Goal: Information Seeking & Learning: Learn about a topic

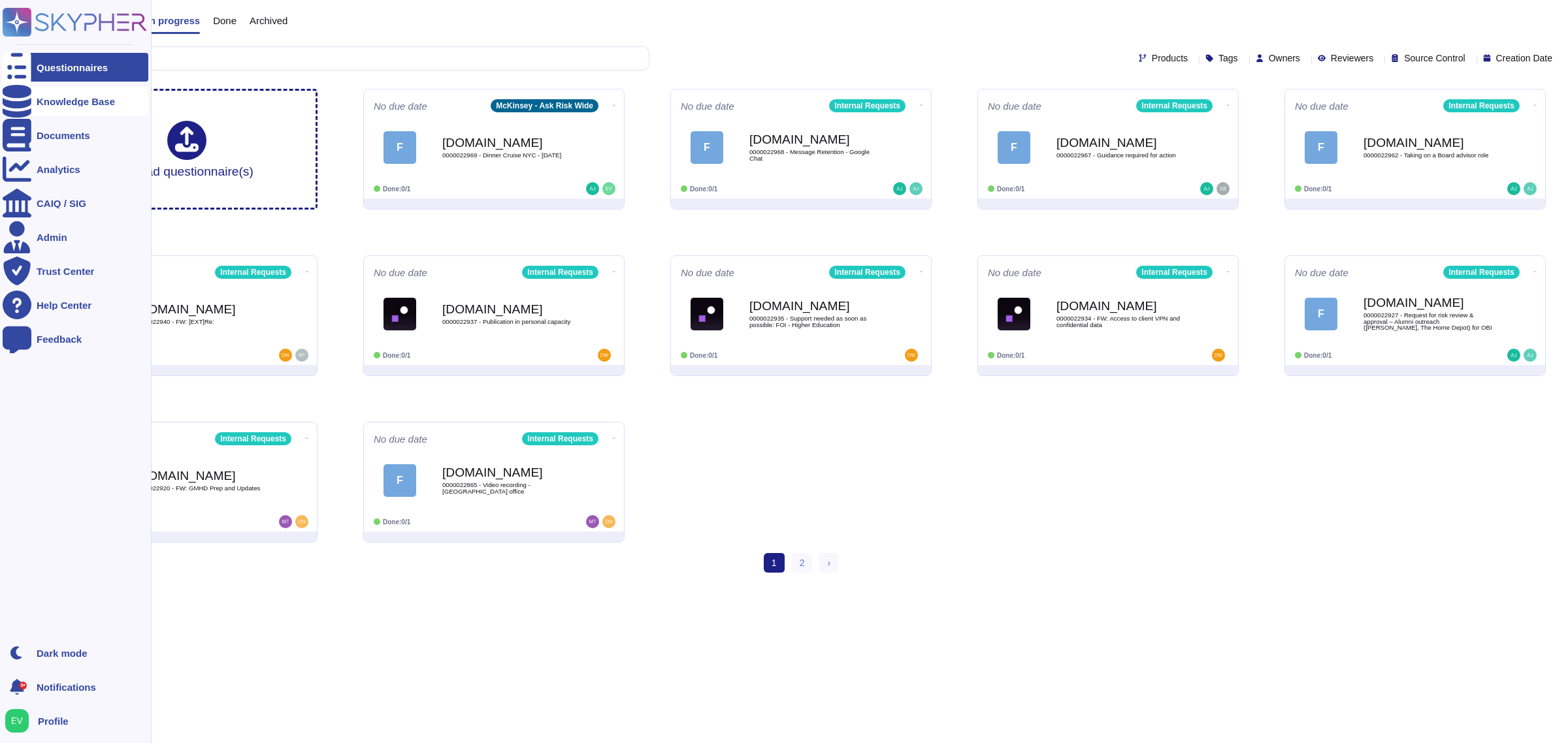
click at [43, 106] on div "Knowledge Base" at bounding box center [75, 101] width 146 height 29
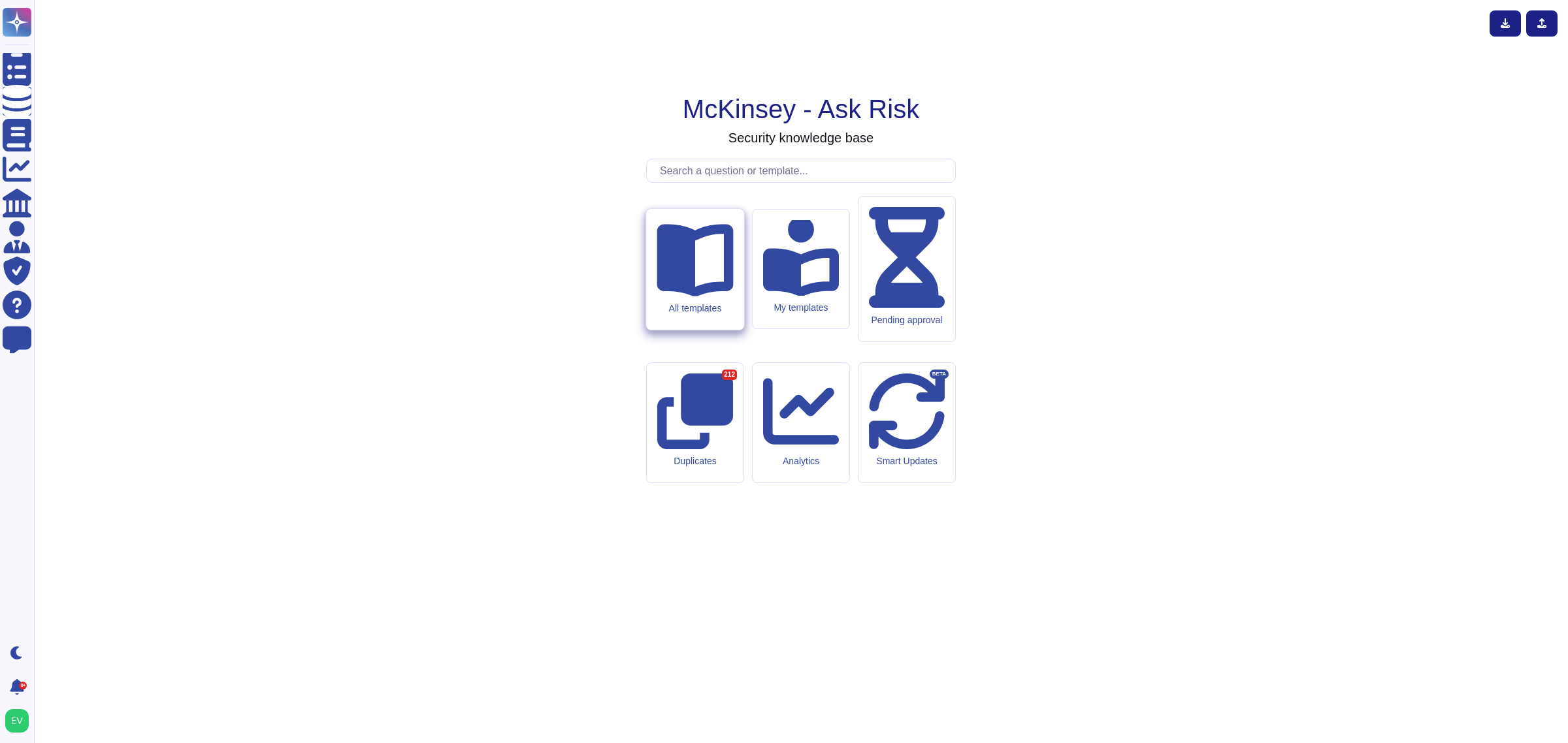
click at [673, 330] on div "All templates" at bounding box center [695, 270] width 97 height 121
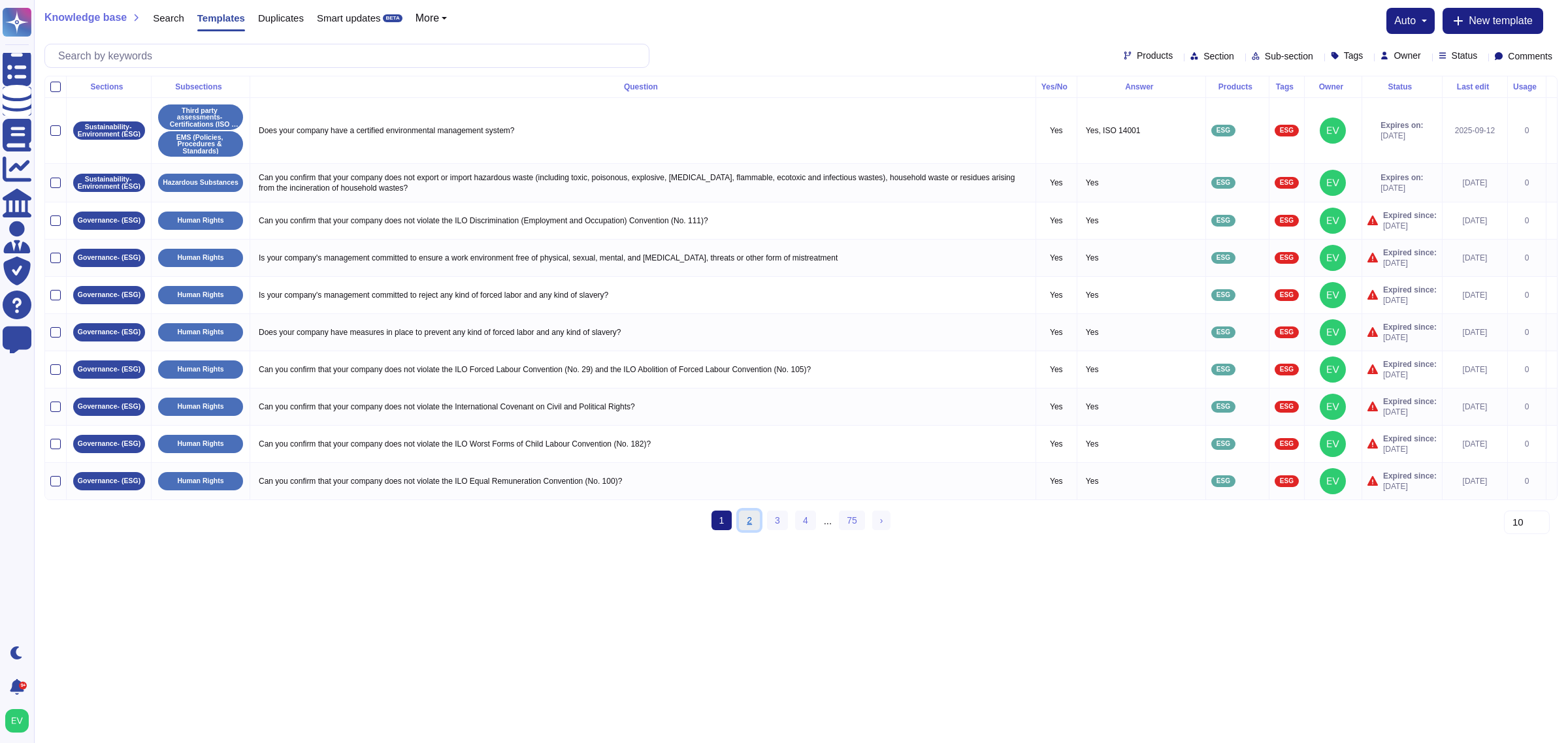
click at [749, 530] on link "2" at bounding box center [749, 521] width 21 height 20
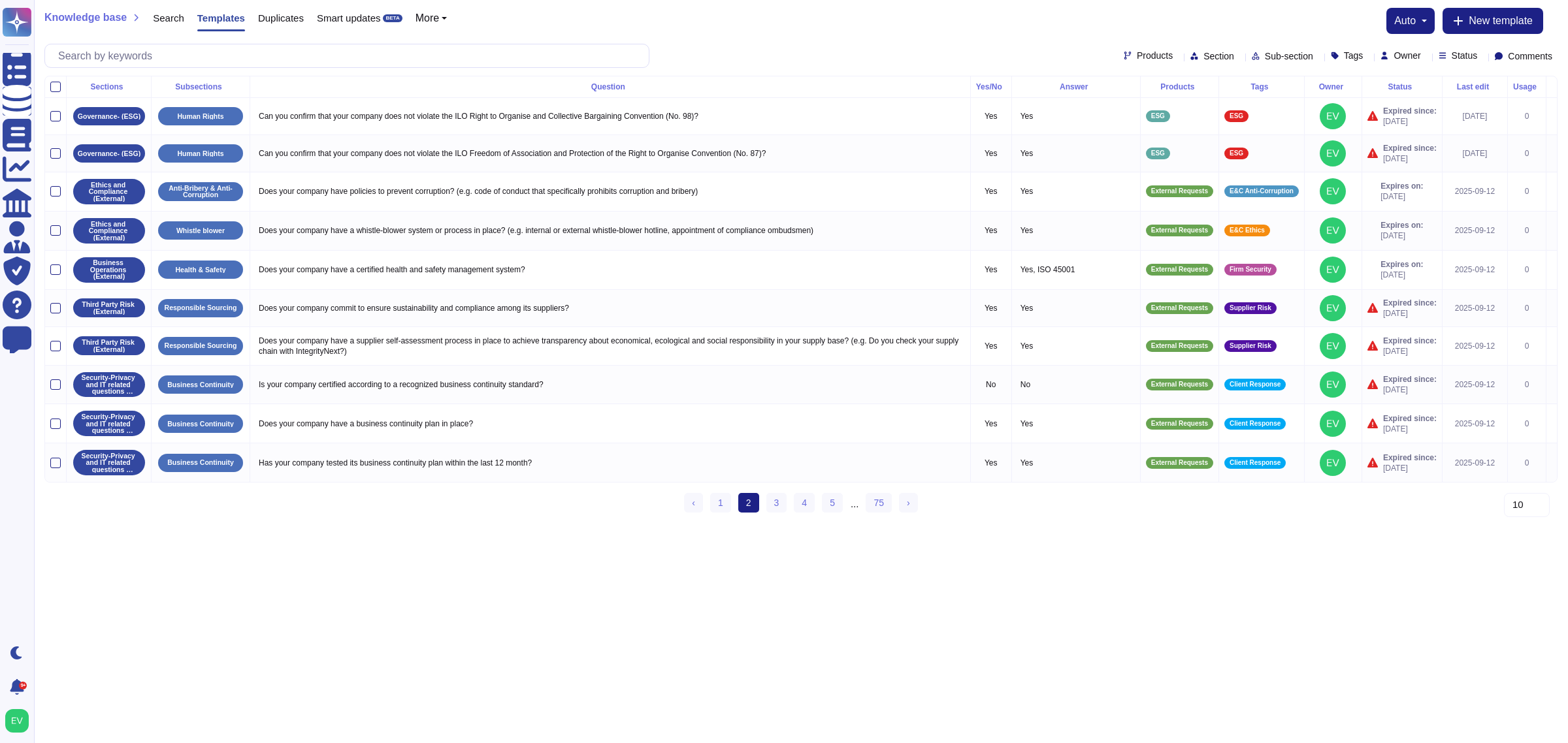
click at [770, 514] on li "3" at bounding box center [777, 503] width 20 height 21
click at [772, 513] on link "3" at bounding box center [777, 503] width 21 height 20
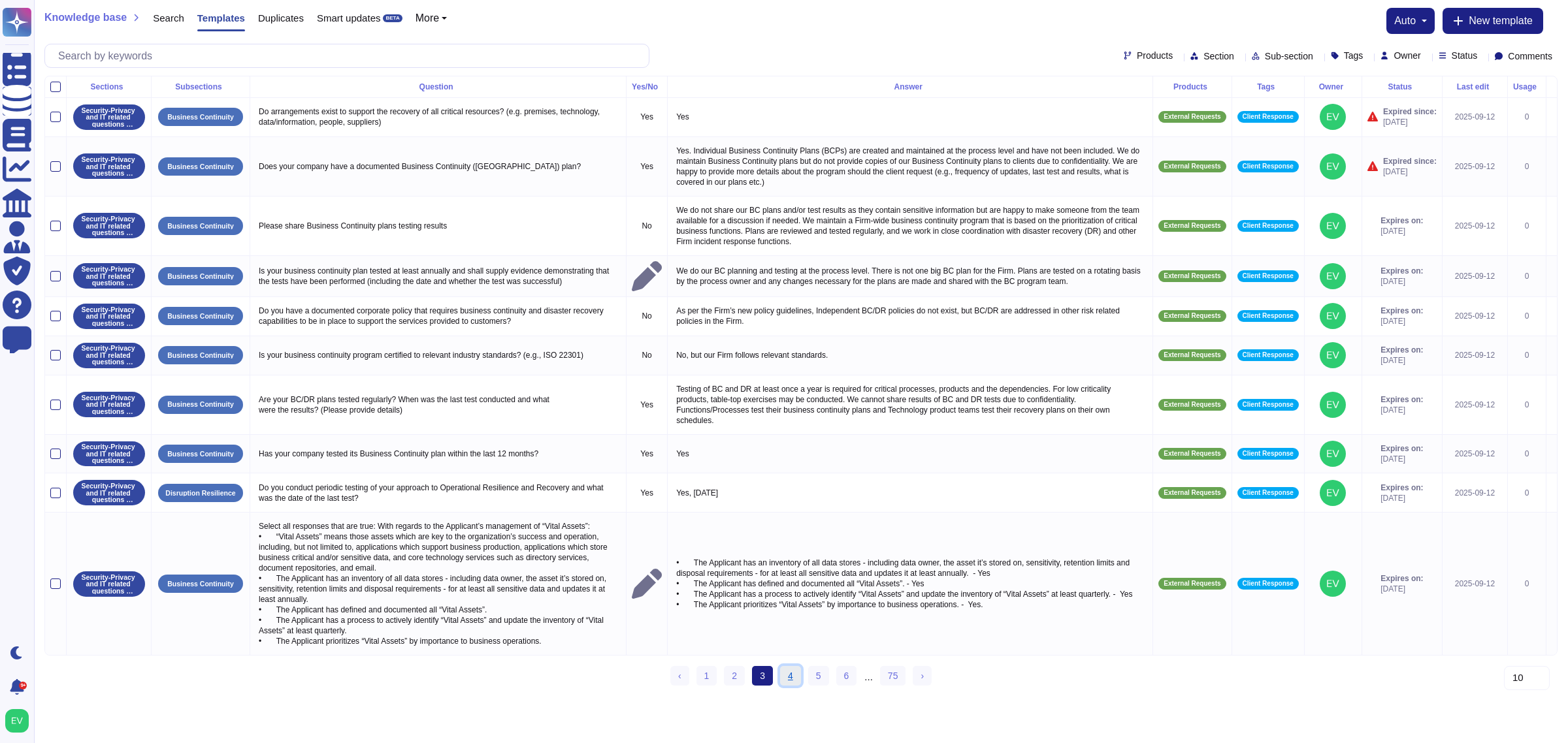
click at [788, 686] on link "4" at bounding box center [791, 676] width 21 height 20
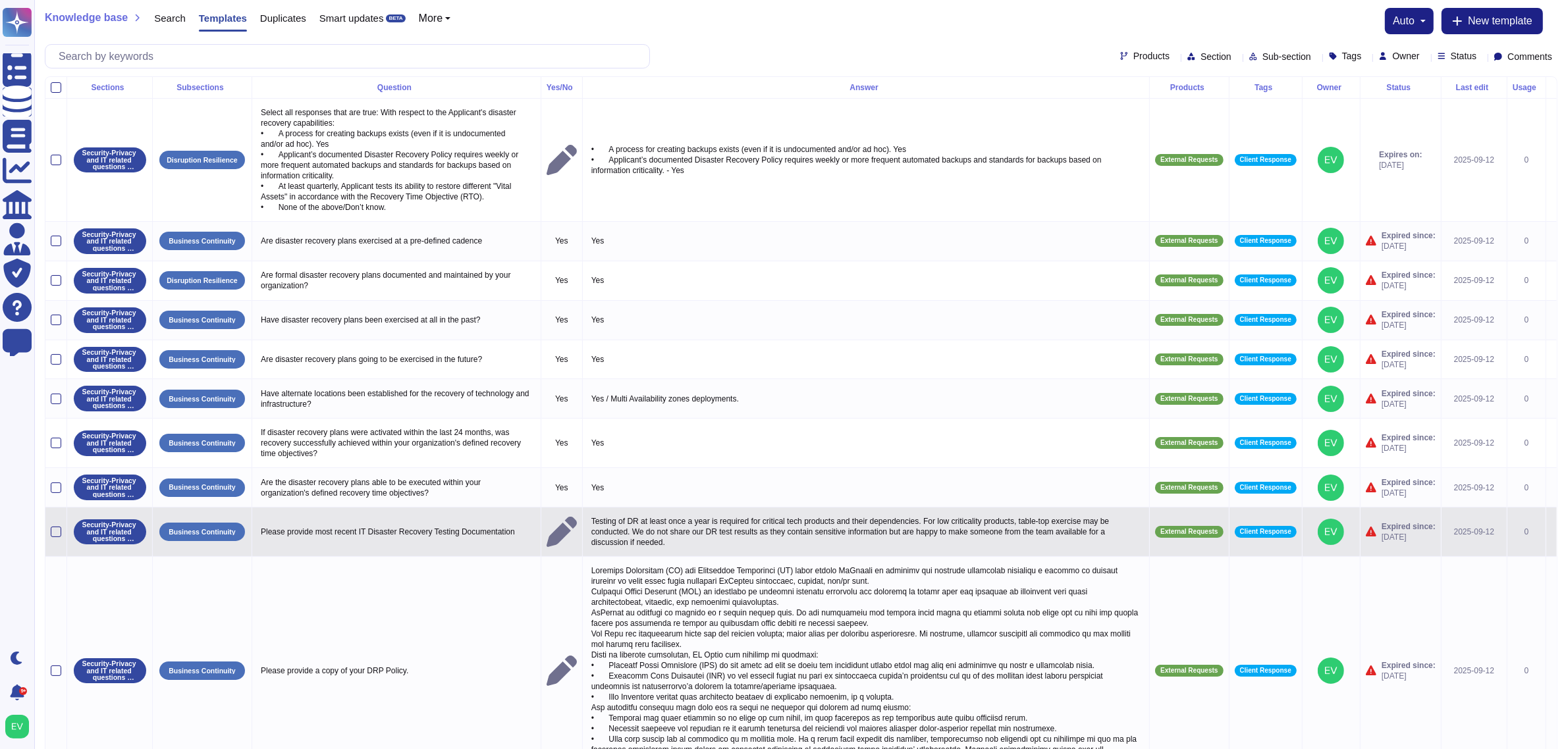
scroll to position [92, 0]
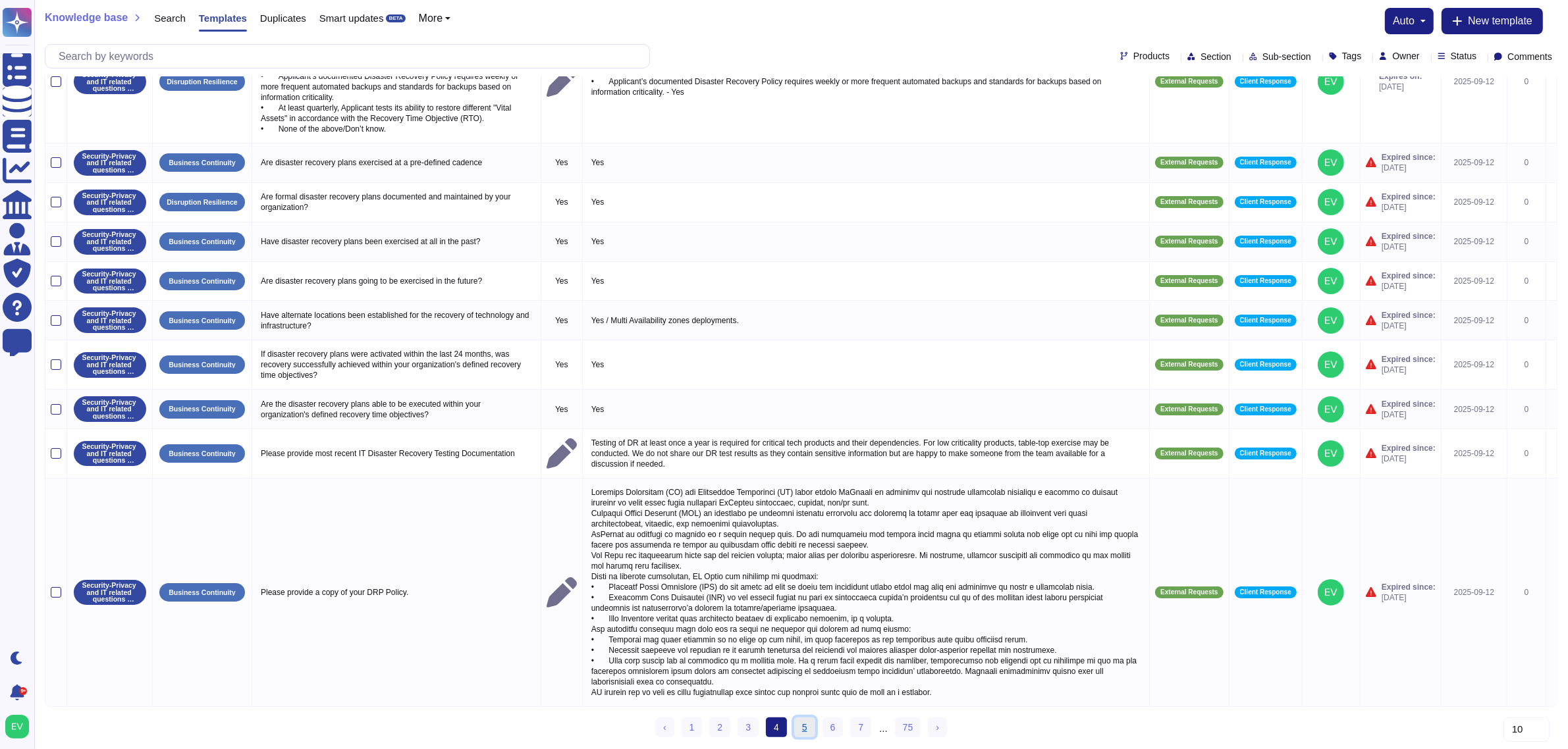
click at [801, 734] on link "5" at bounding box center [805, 728] width 21 height 20
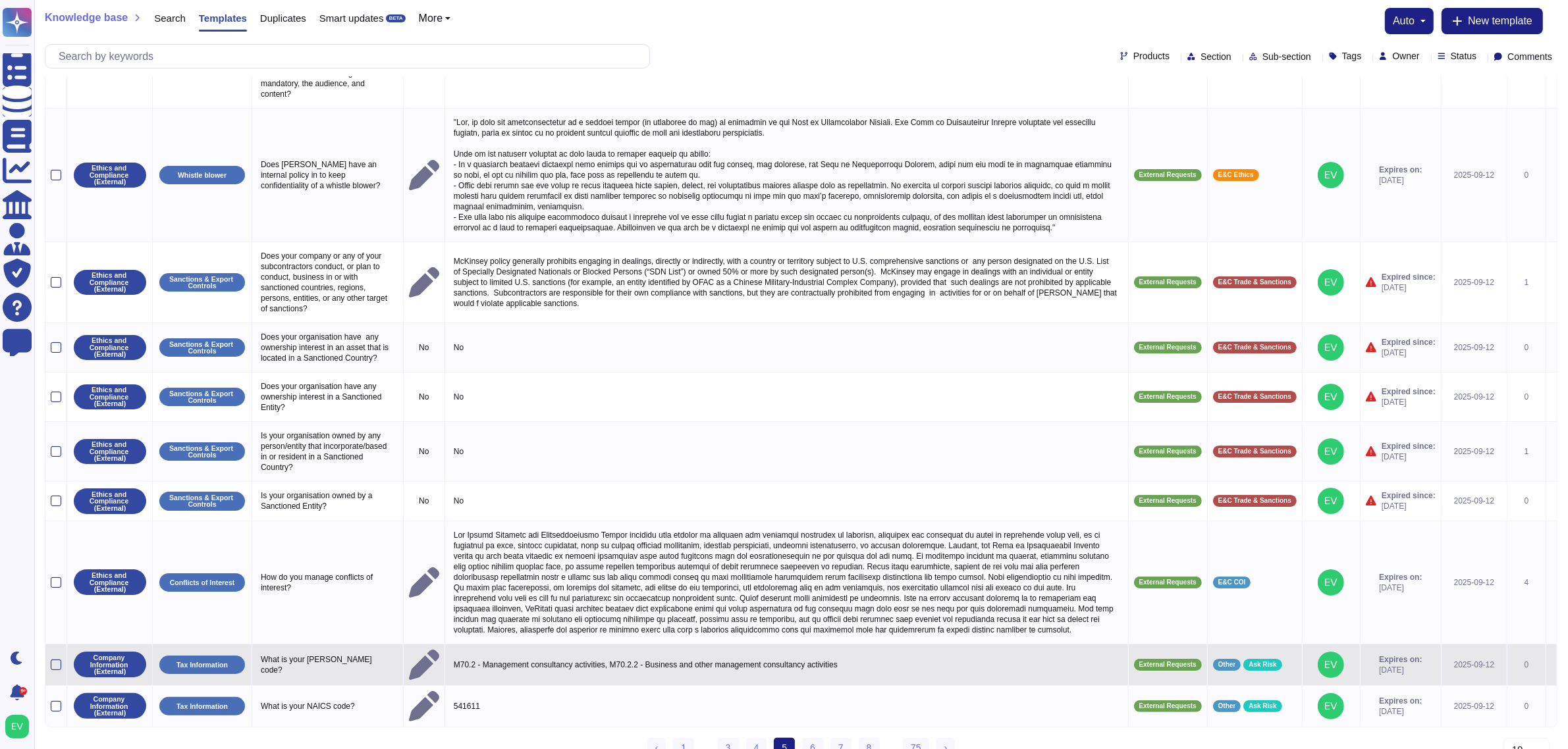
scroll to position [122, 0]
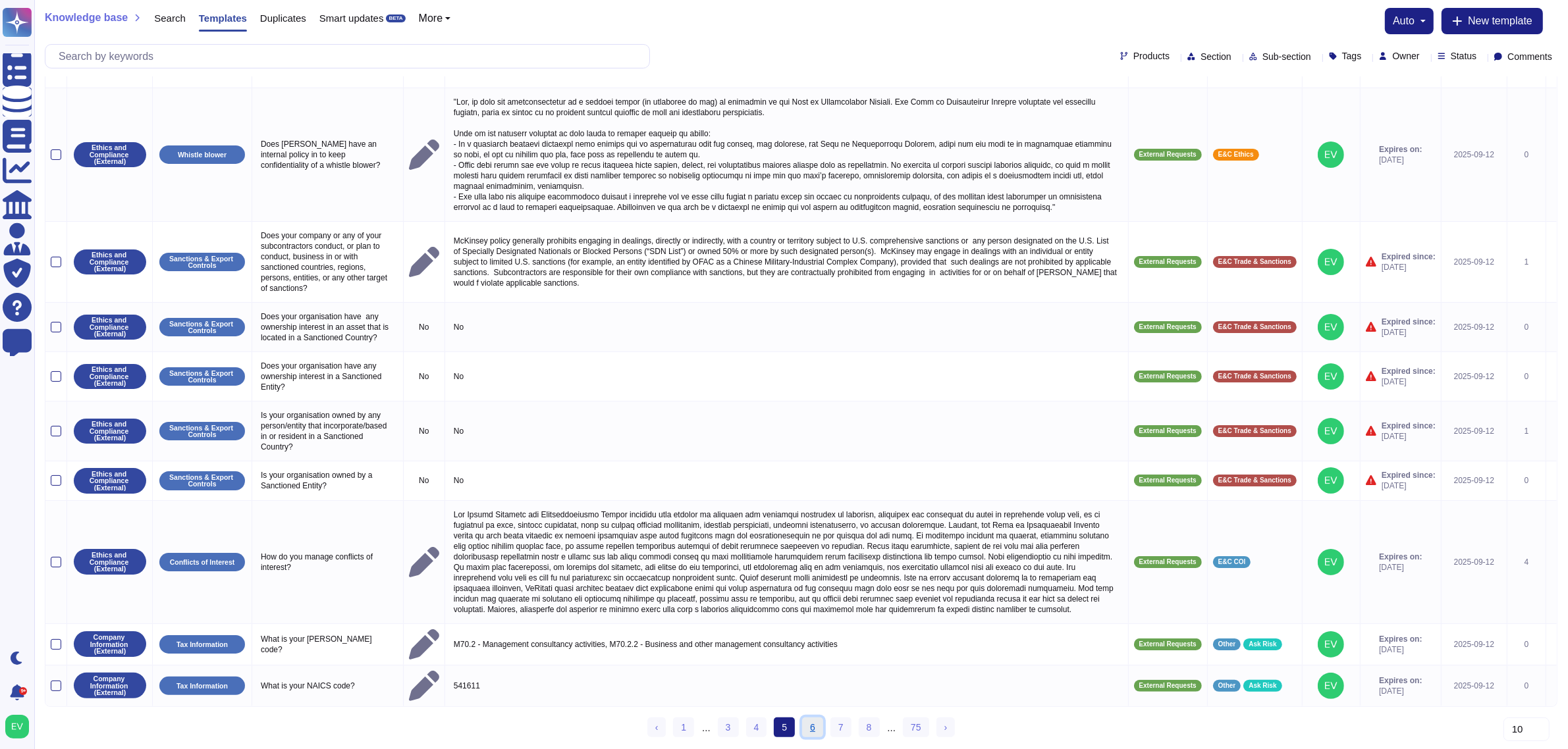
click at [811, 719] on link "6" at bounding box center [813, 728] width 21 height 20
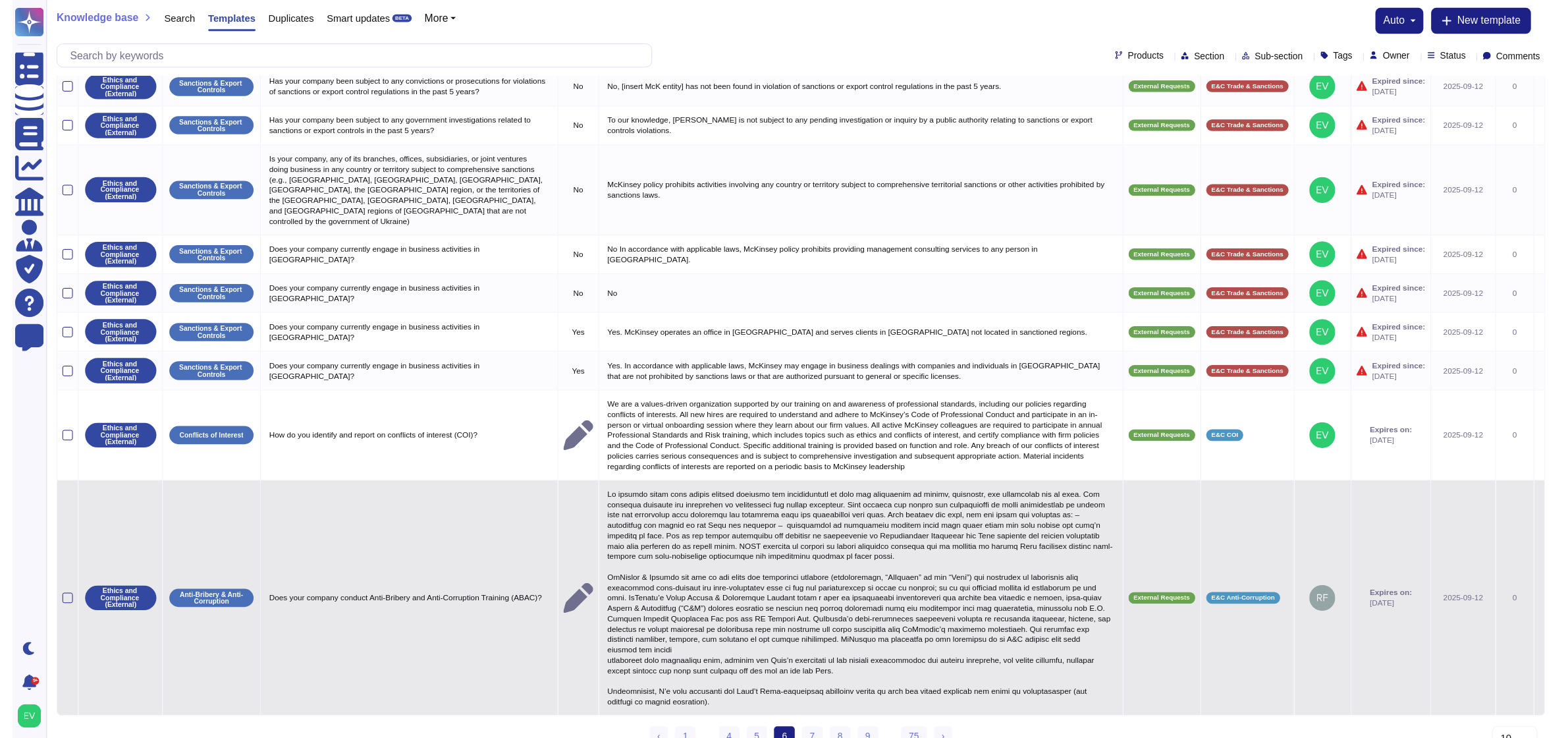
scroll to position [0, 0]
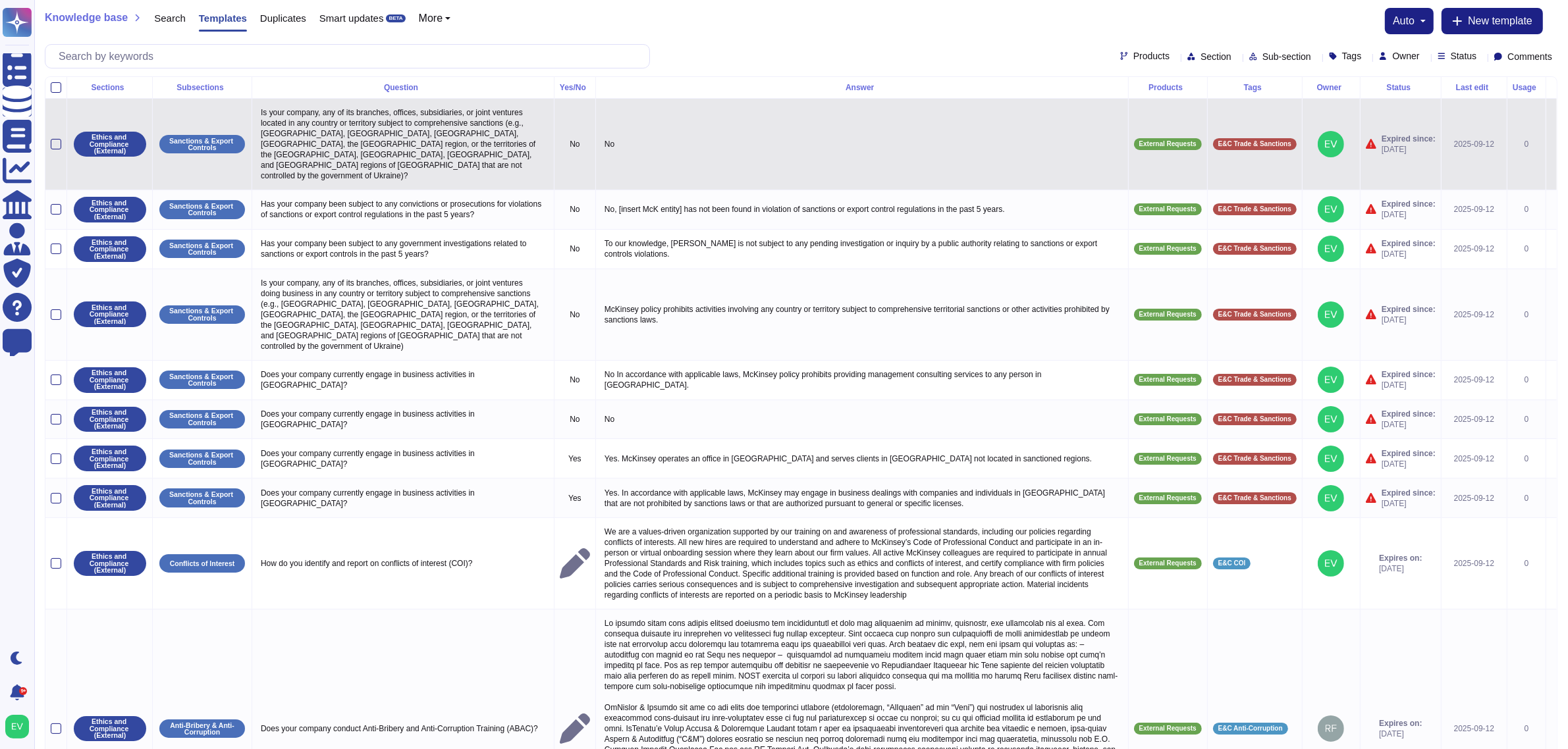
click at [327, 153] on p "Is your company, any of its branches, offices, subsidiaries, or joint ventures …" at bounding box center [403, 144] width 291 height 80
click at [1413, 120] on td "Expired since: [DATE]" at bounding box center [1401, 145] width 81 height 92
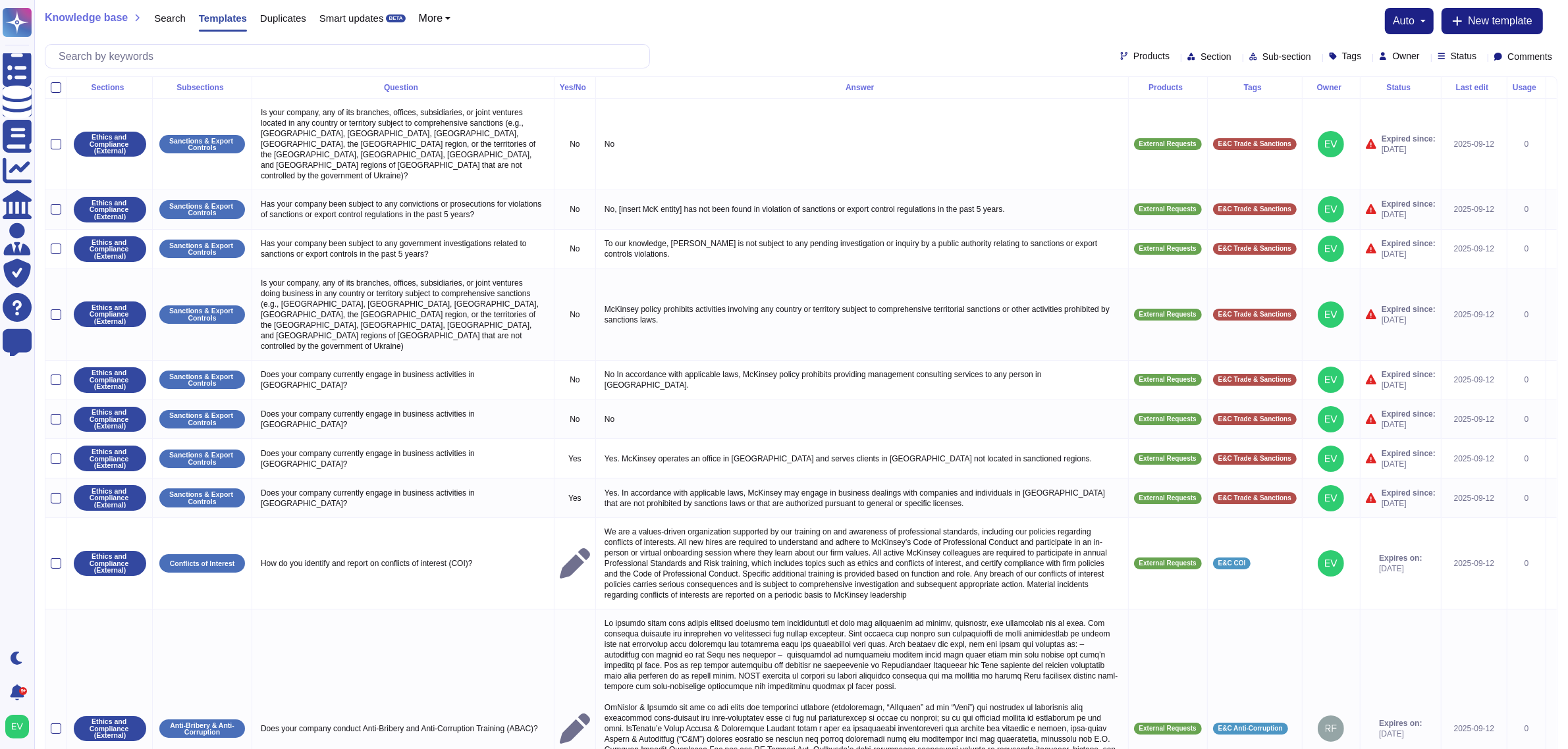
click at [86, 21] on span "Knowledge base" at bounding box center [86, 18] width 83 height 11
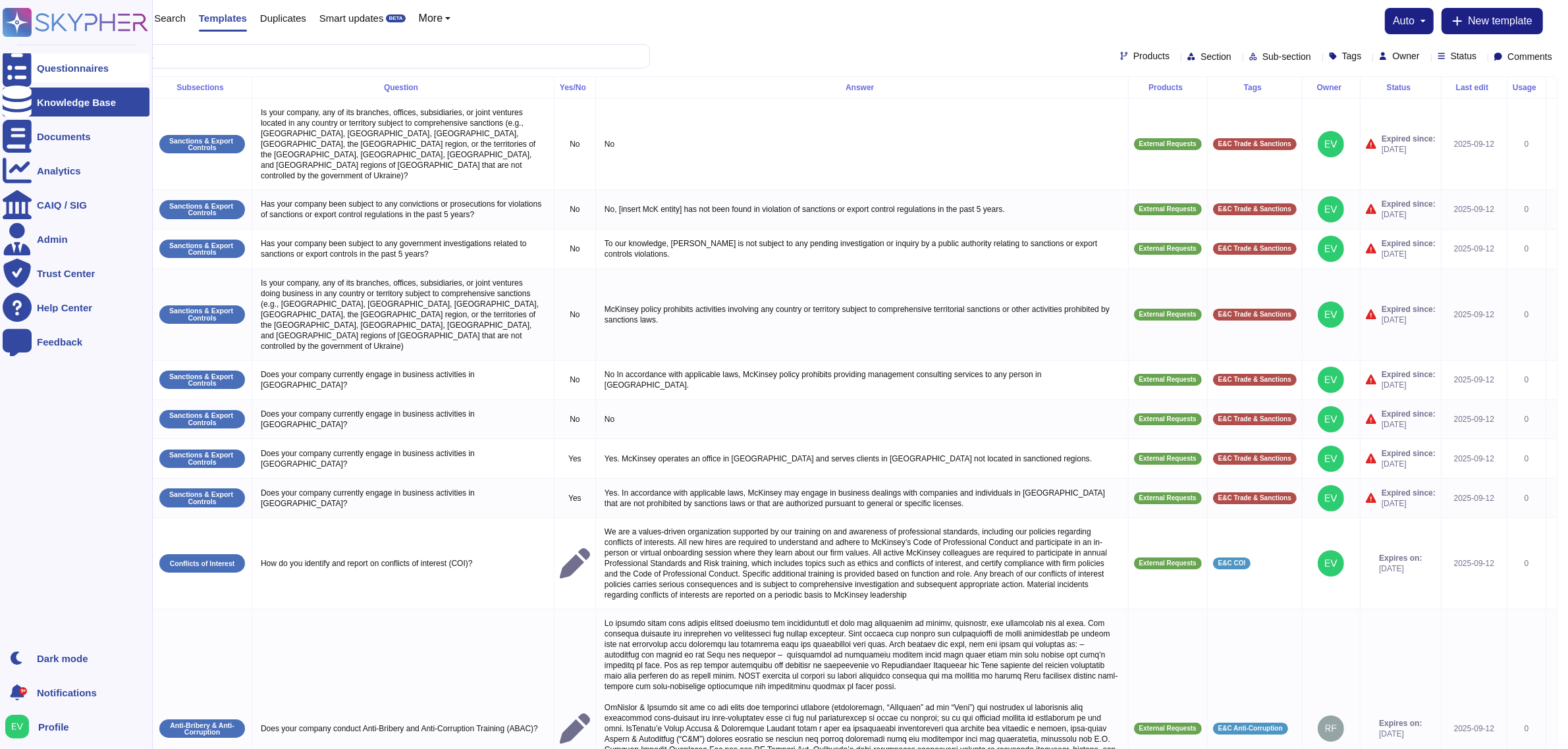
click at [69, 69] on div "Questionnaires" at bounding box center [73, 68] width 72 height 10
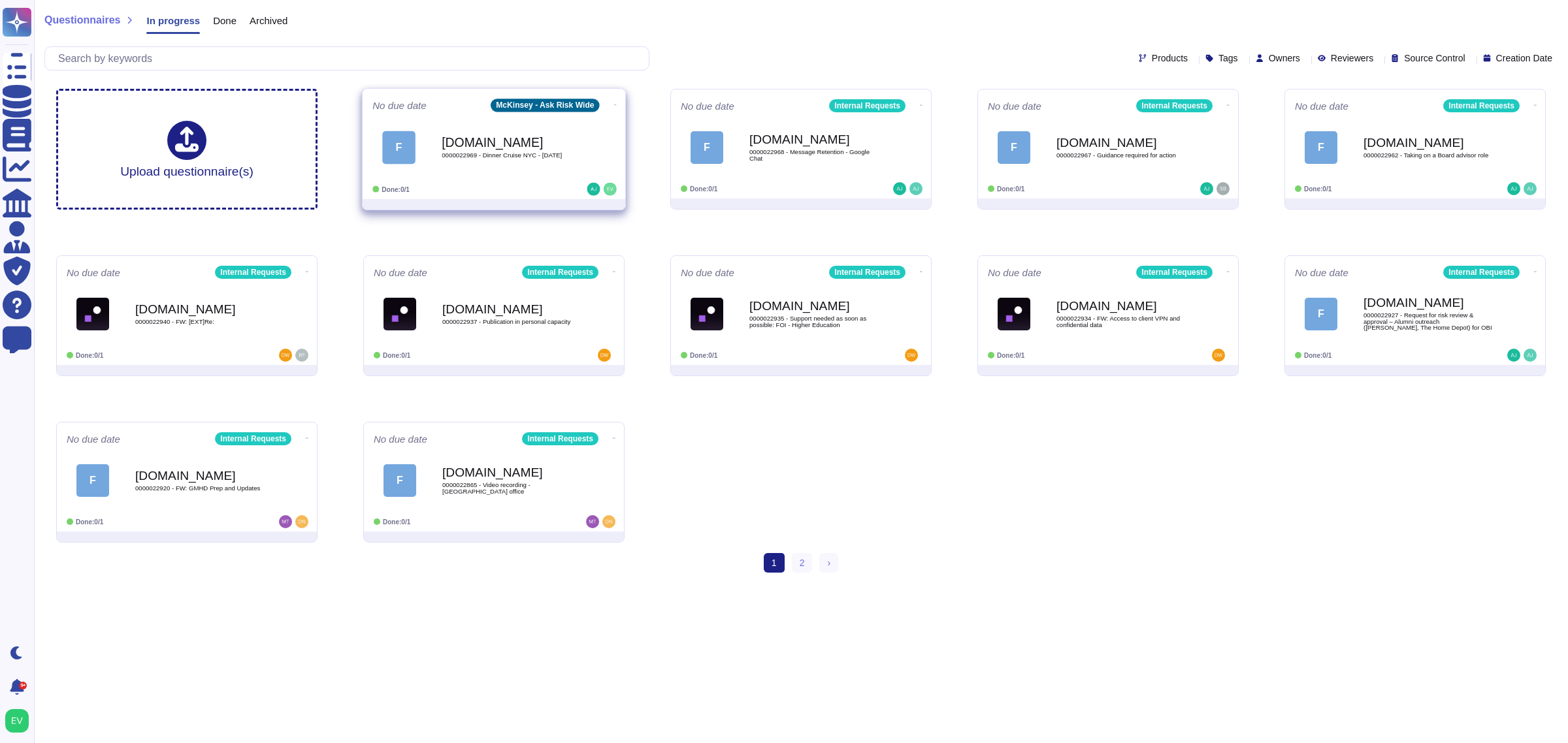
click at [446, 124] on div "[DOMAIN_NAME] 0000022969 - Dinner Cruise [GEOGRAPHIC_DATA] - [DATE]" at bounding box center [508, 147] width 132 height 53
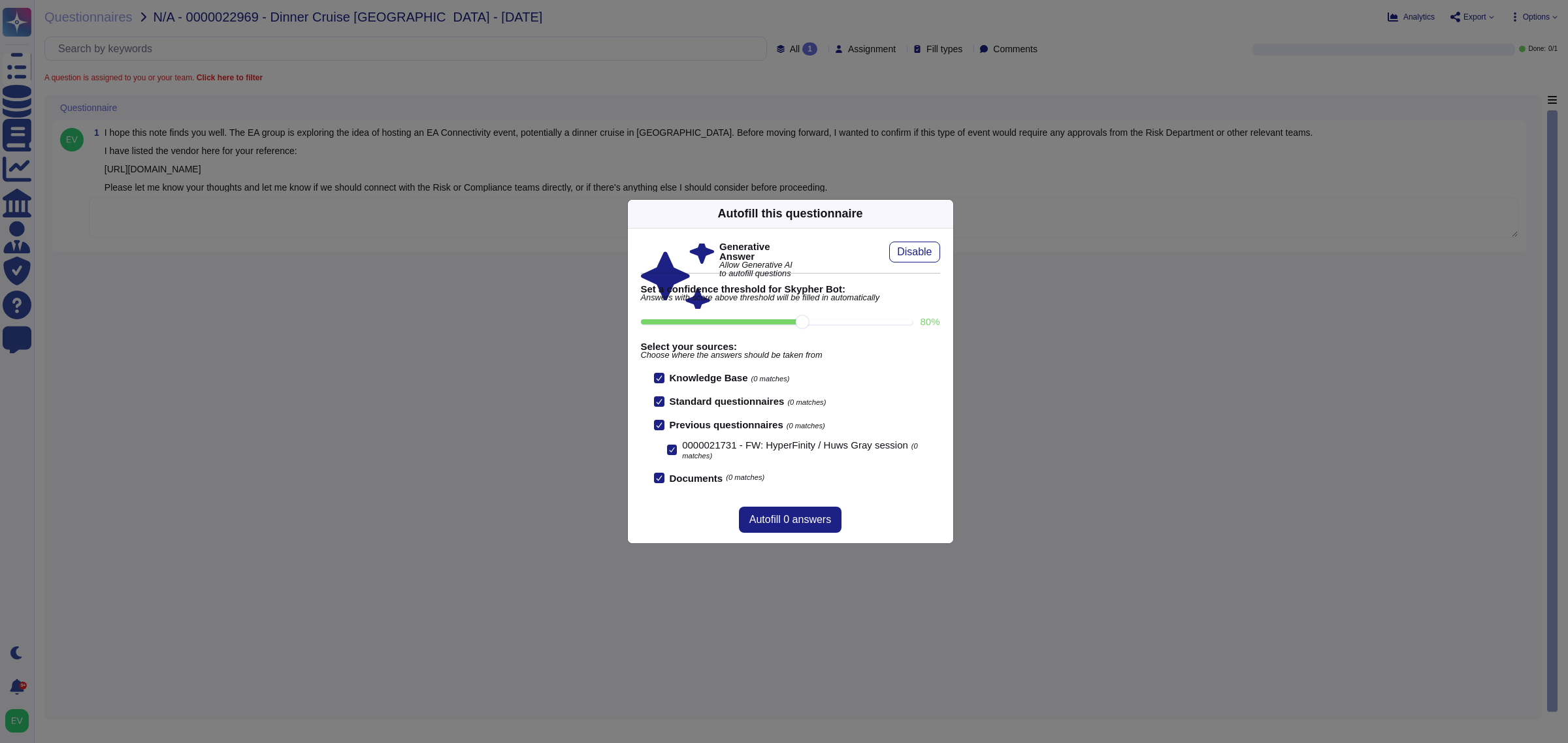
click at [946, 213] on icon at bounding box center [946, 213] width 0 height 0
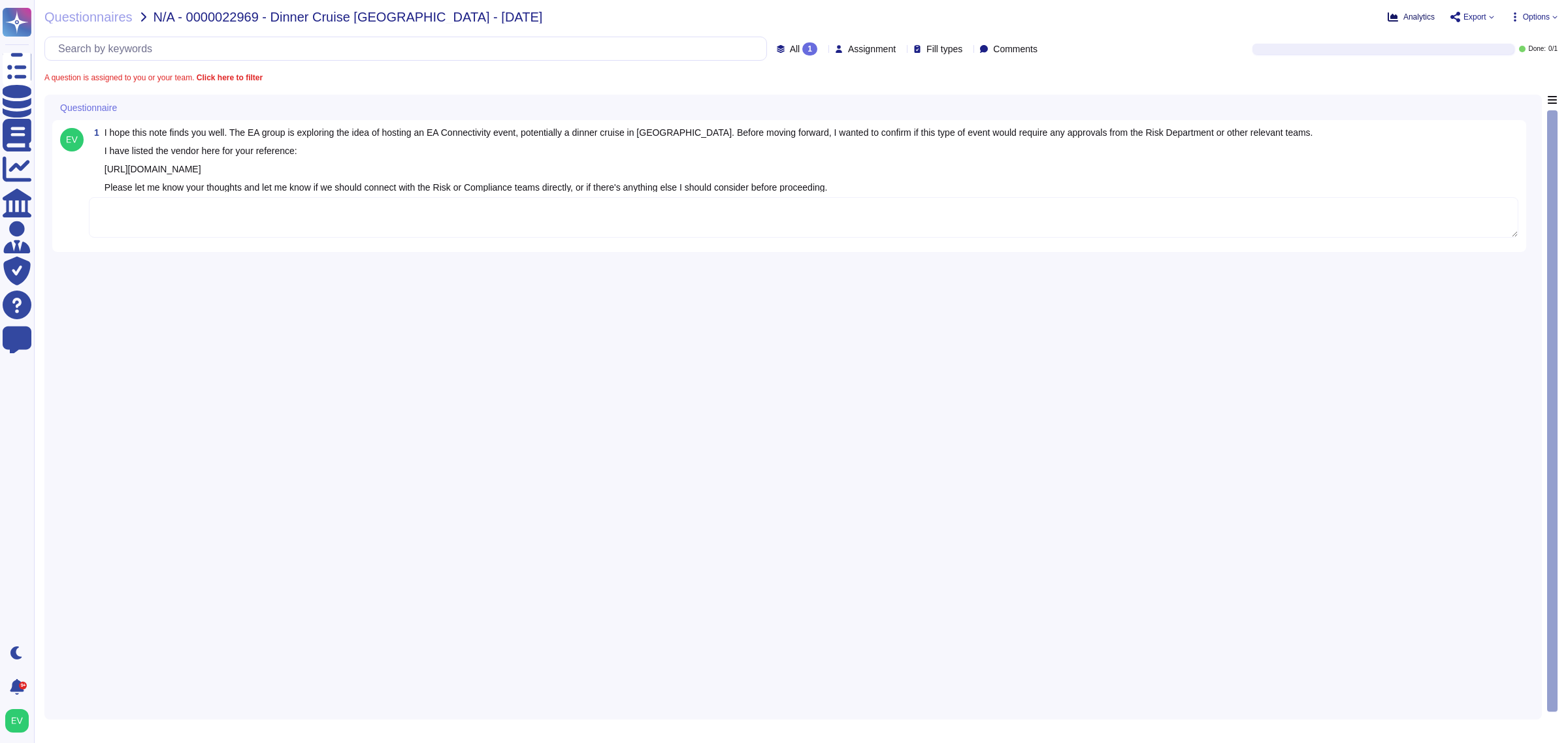
click at [1407, 15] on span "Analytics" at bounding box center [1419, 17] width 32 height 8
click at [1485, 12] on span "Export" at bounding box center [1473, 17] width 43 height 11
click at [1405, 11] on div "Analytics Export Open web questionnaire Copy link Options" at bounding box center [1306, 17] width 502 height 13
click at [1409, 18] on span "Analytics" at bounding box center [1419, 17] width 32 height 8
click at [1500, 21] on div "Analytics Export Options" at bounding box center [1306, 17] width 502 height 13
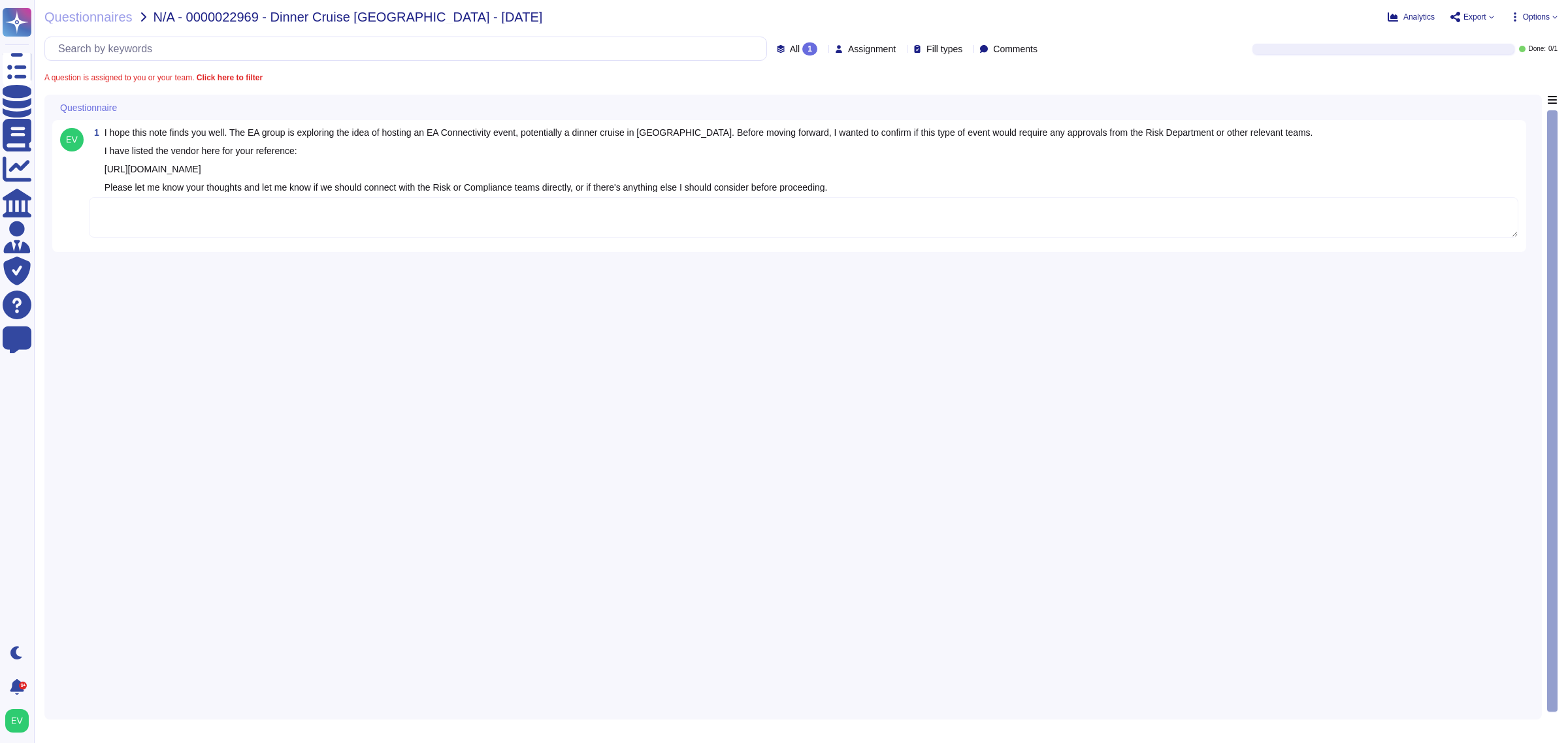
click at [1486, 18] on span "Export" at bounding box center [1473, 17] width 43 height 11
click at [1440, 54] on p "Copy link" at bounding box center [1461, 88] width 43 height 80
click at [1410, 17] on span "Analytics" at bounding box center [1419, 17] width 32 height 8
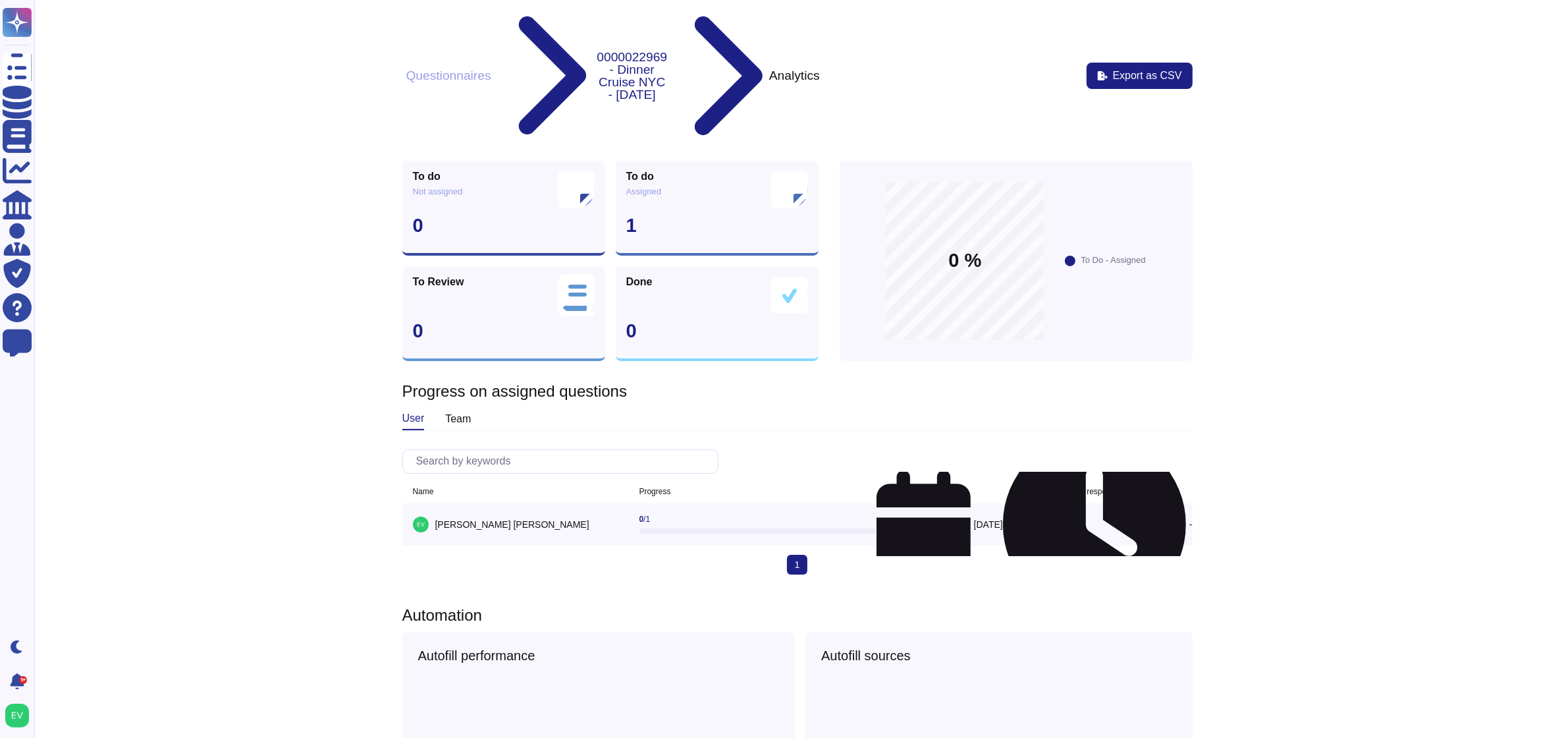
scroll to position [0, 11]
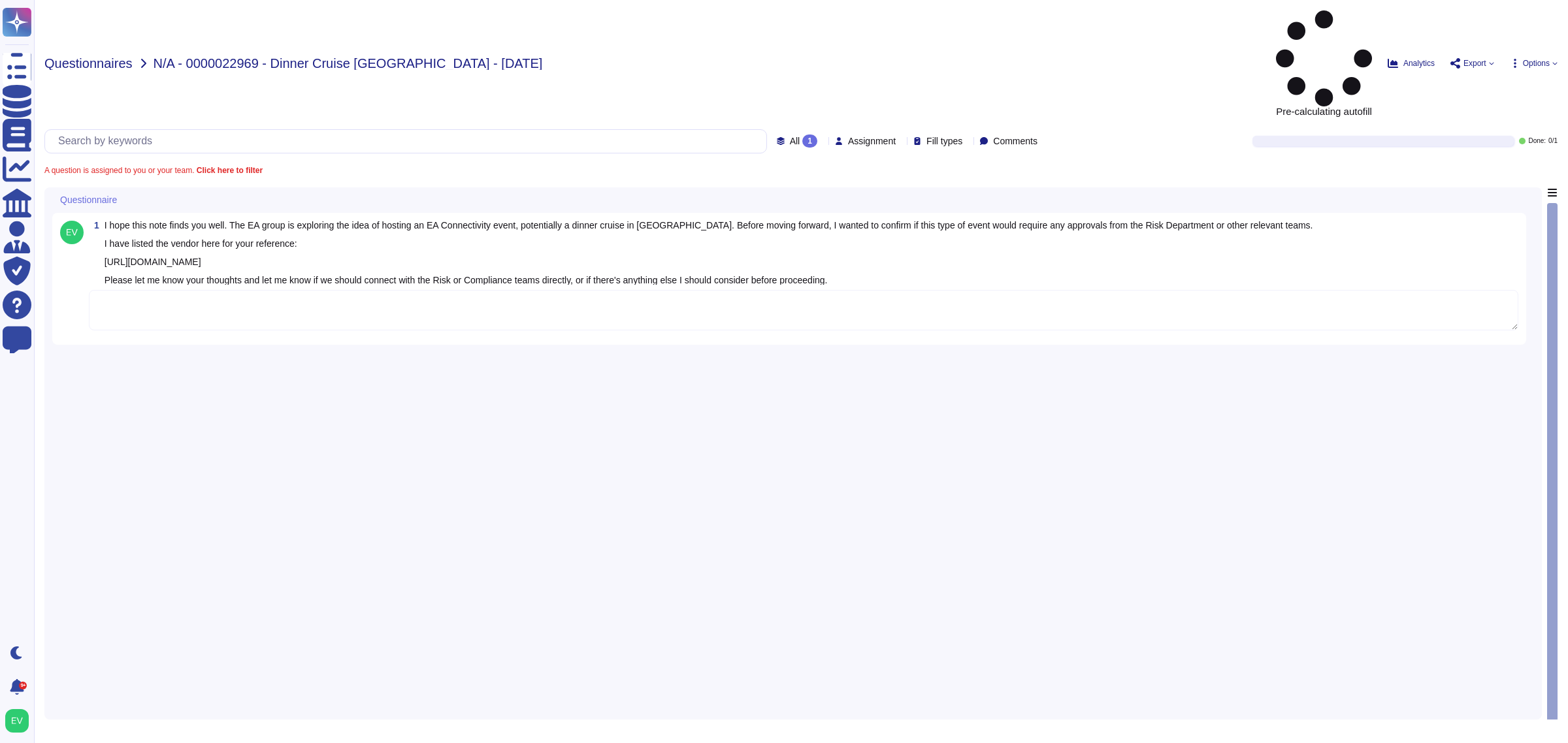
click at [116, 57] on span "Questionnaires" at bounding box center [88, 63] width 88 height 13
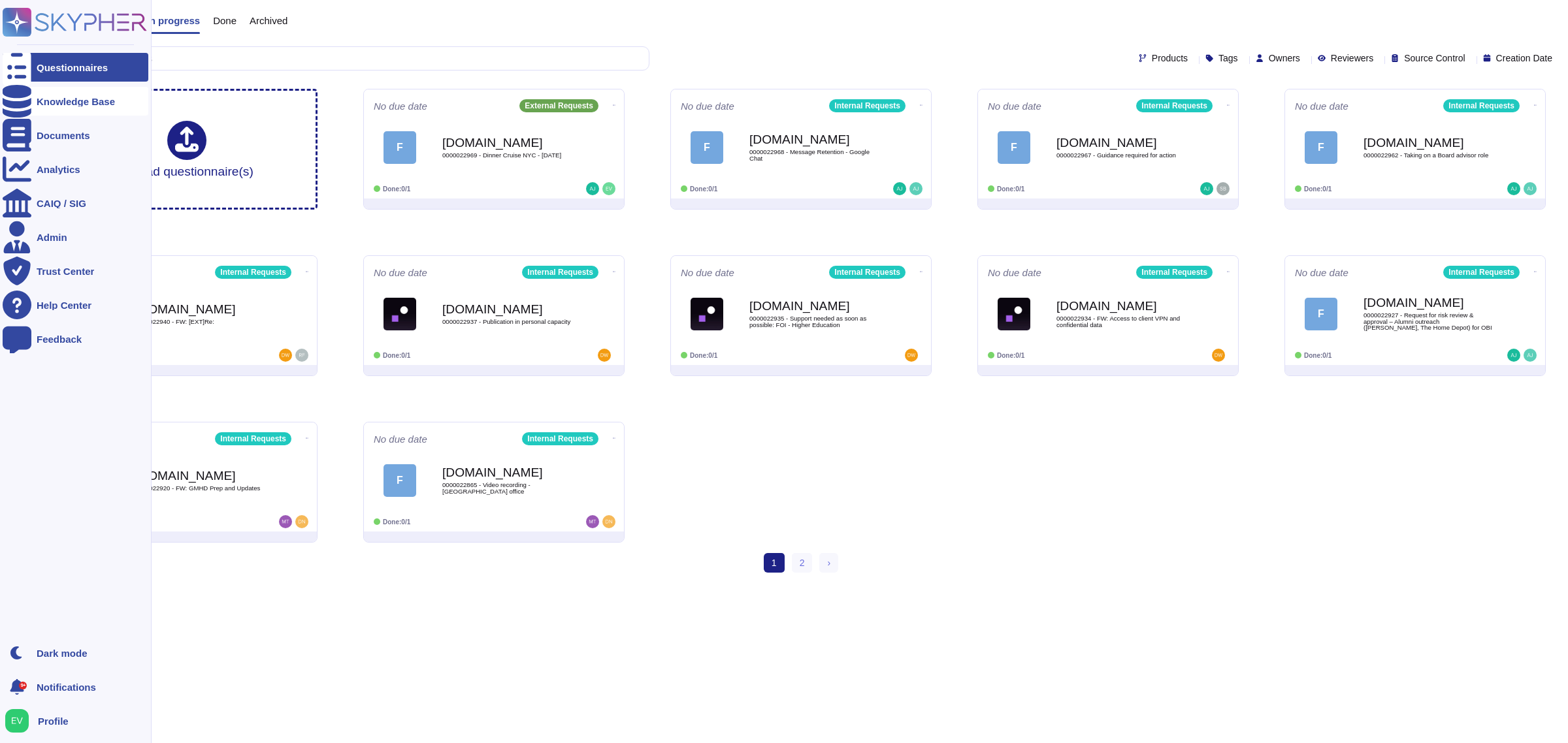
click at [72, 110] on div "Knowledge Base" at bounding box center [75, 101] width 146 height 29
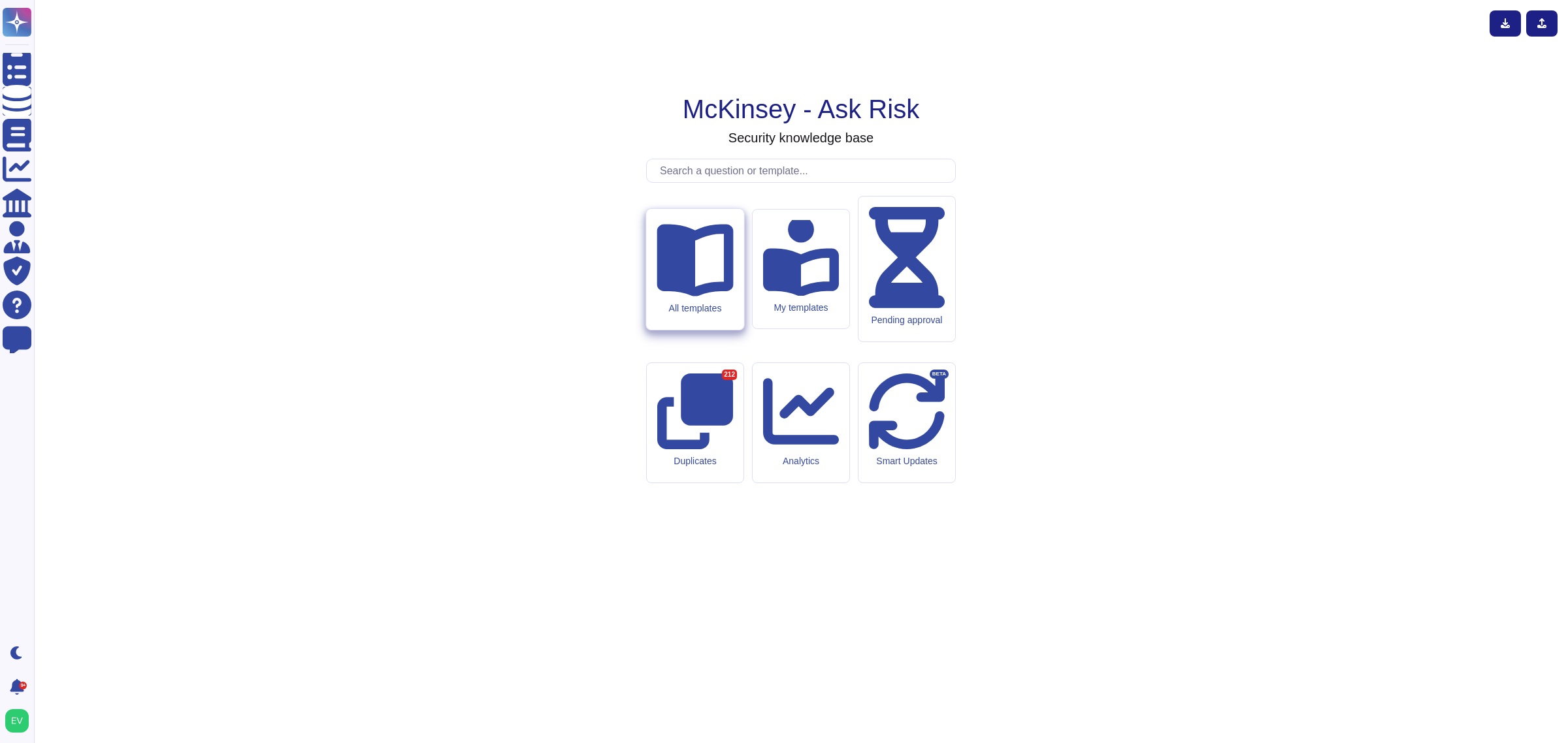
click at [674, 313] on div "All templates" at bounding box center [695, 307] width 76 height 11
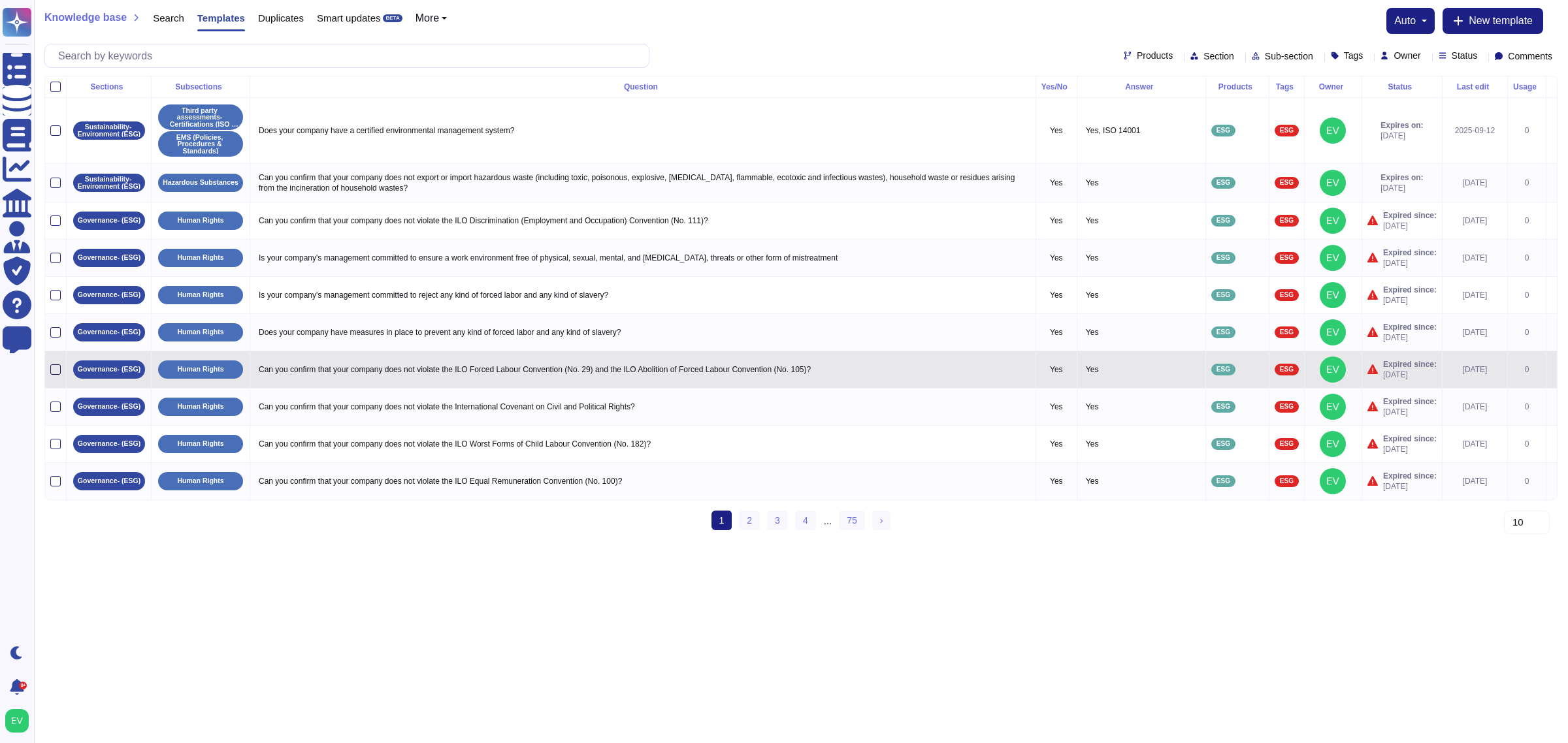
click at [57, 368] on div at bounding box center [55, 370] width 11 height 11
click at [0, 0] on input "checkbox" at bounding box center [0, 0] width 0 height 0
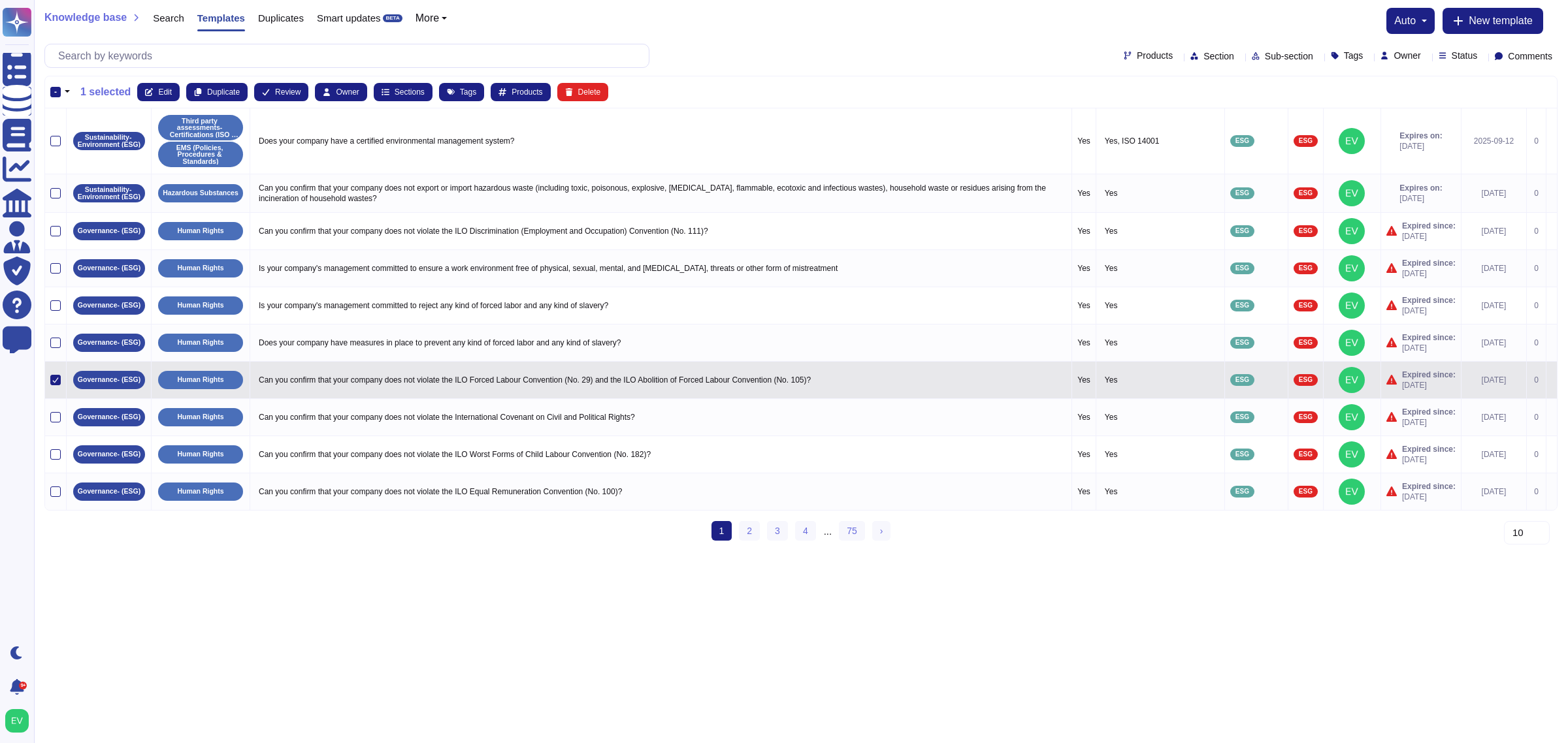
click at [55, 377] on div at bounding box center [55, 380] width 11 height 11
click at [0, 0] on input "checkbox" at bounding box center [0, 0] width 0 height 0
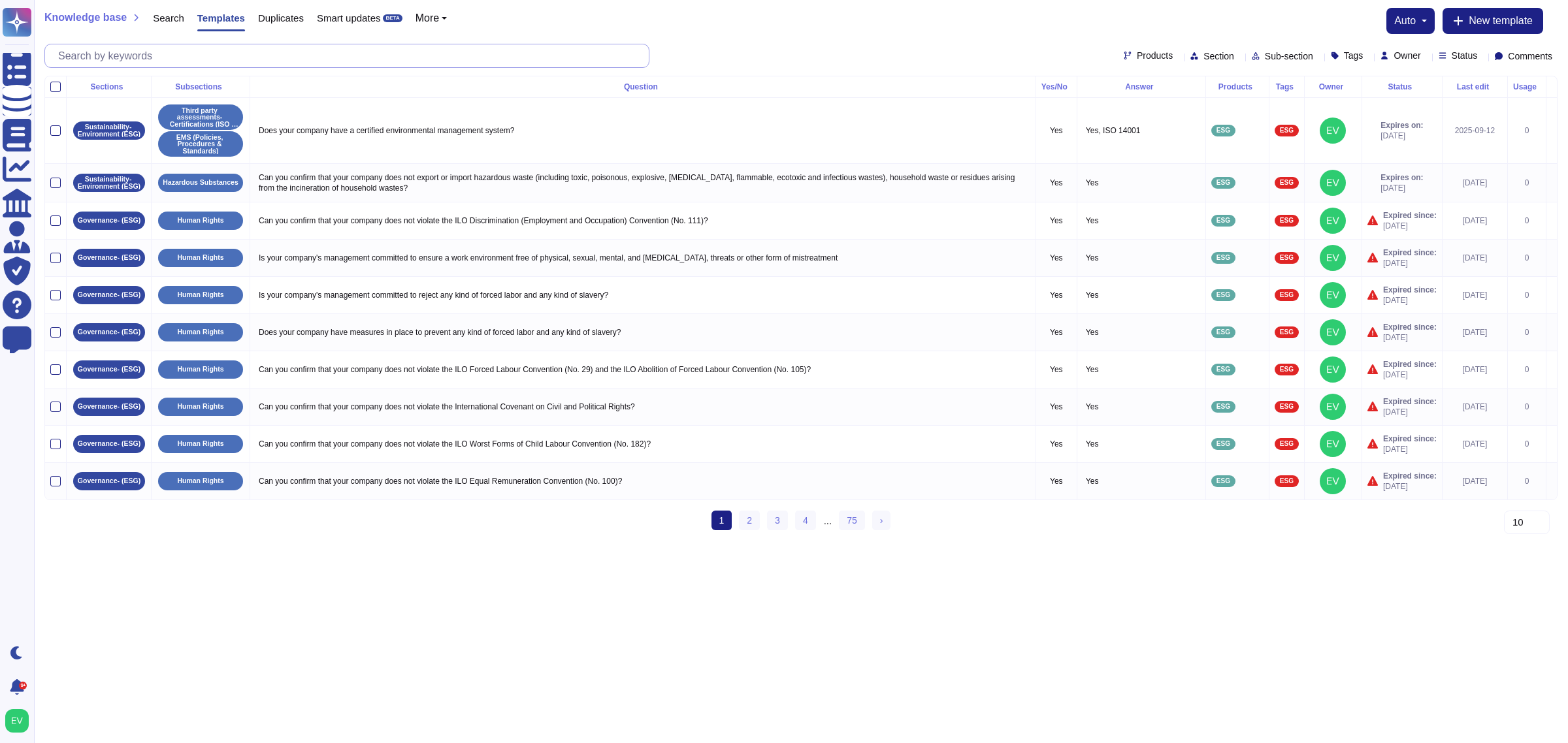
click at [217, 50] on input "text" at bounding box center [350, 55] width 597 height 23
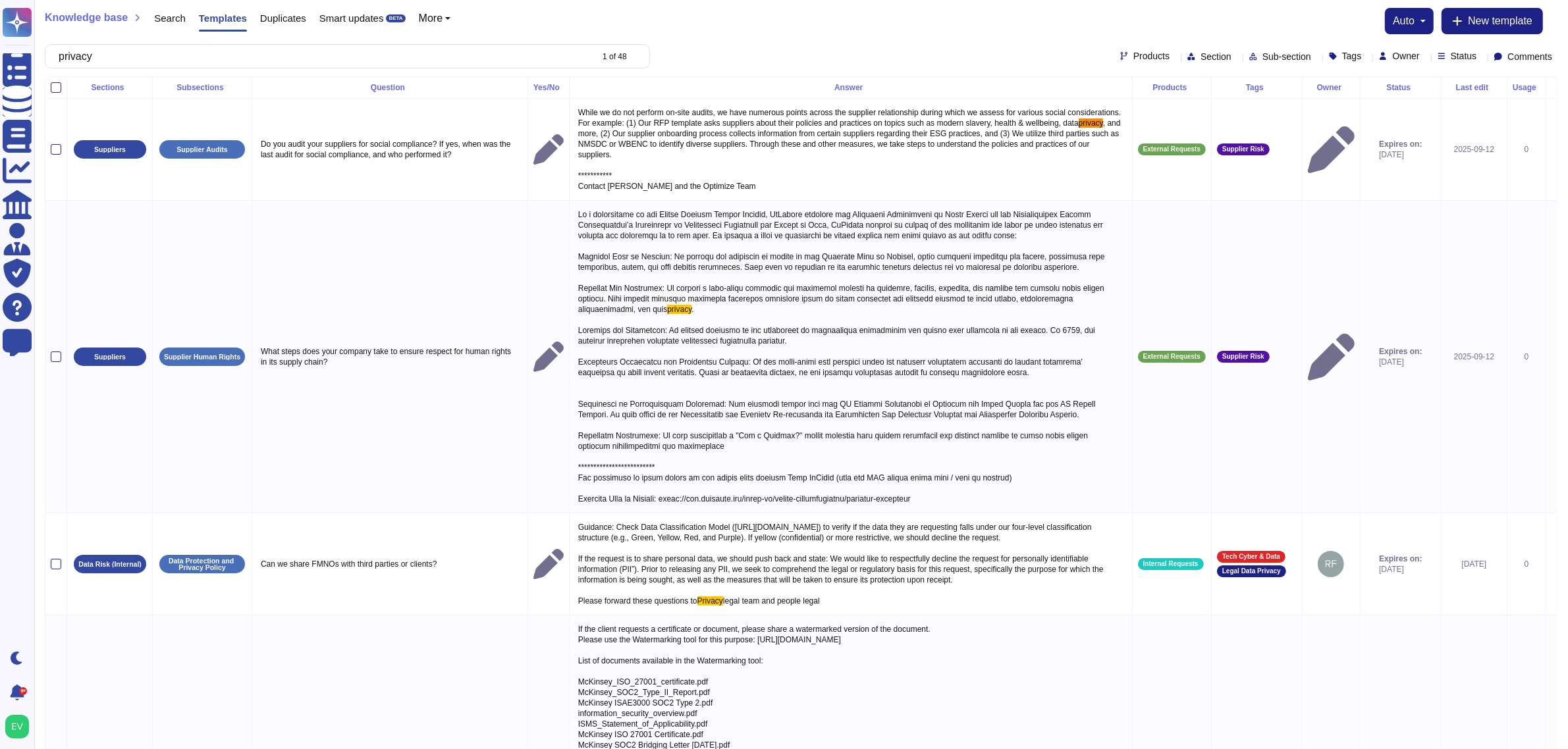
type input "privacy"
